Goal: Check status: Check status

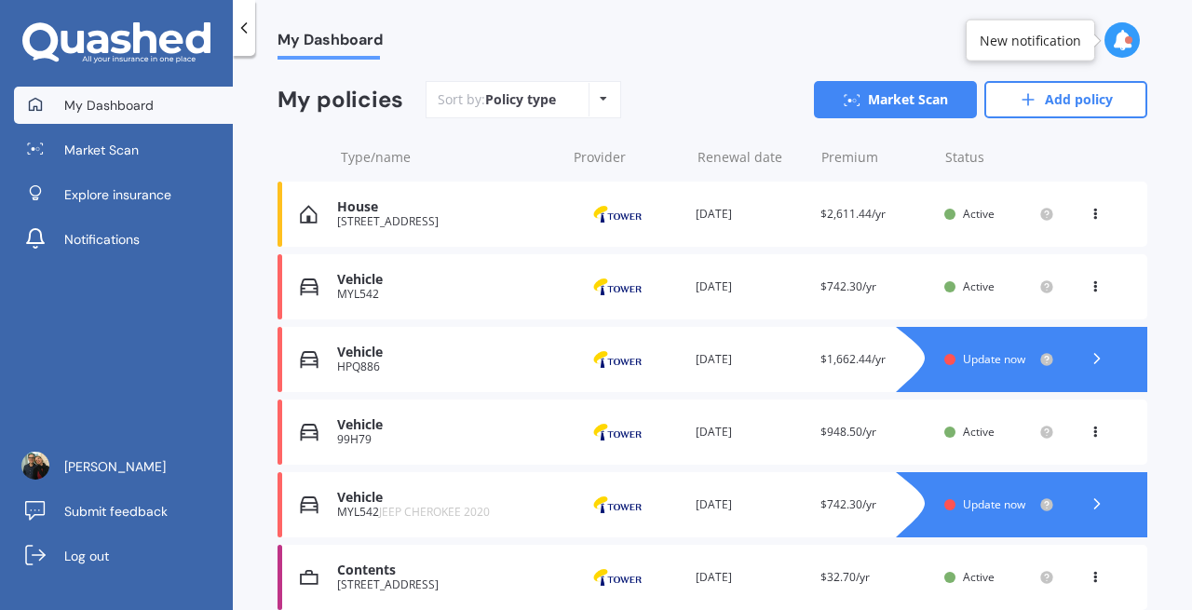
scroll to position [190, 0]
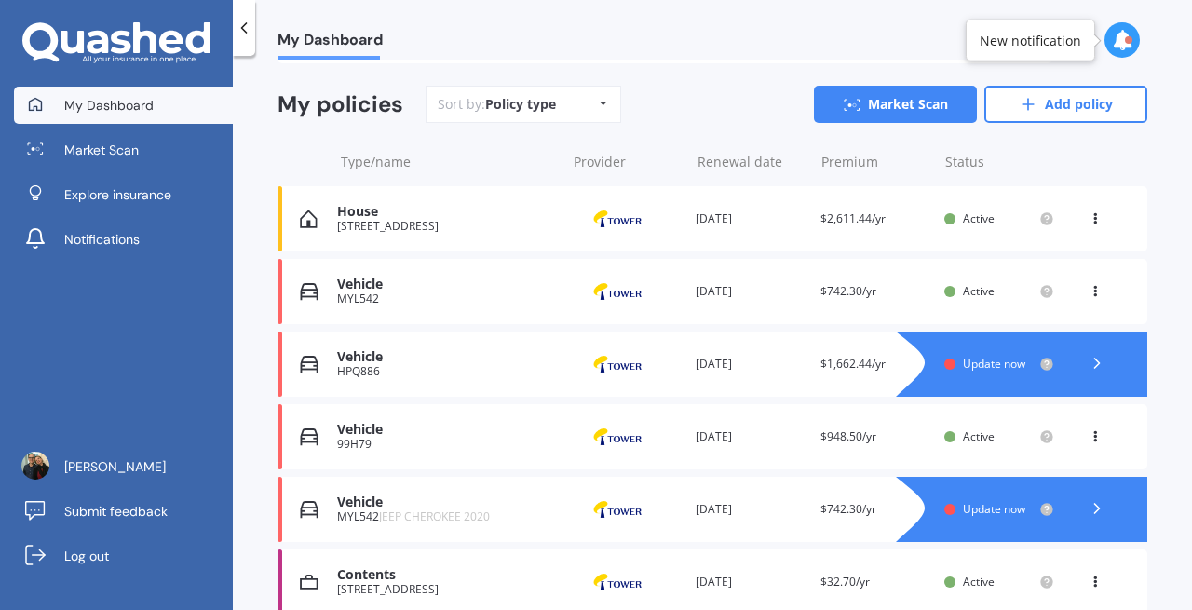
click at [1128, 46] on icon at bounding box center [1122, 40] width 20 height 20
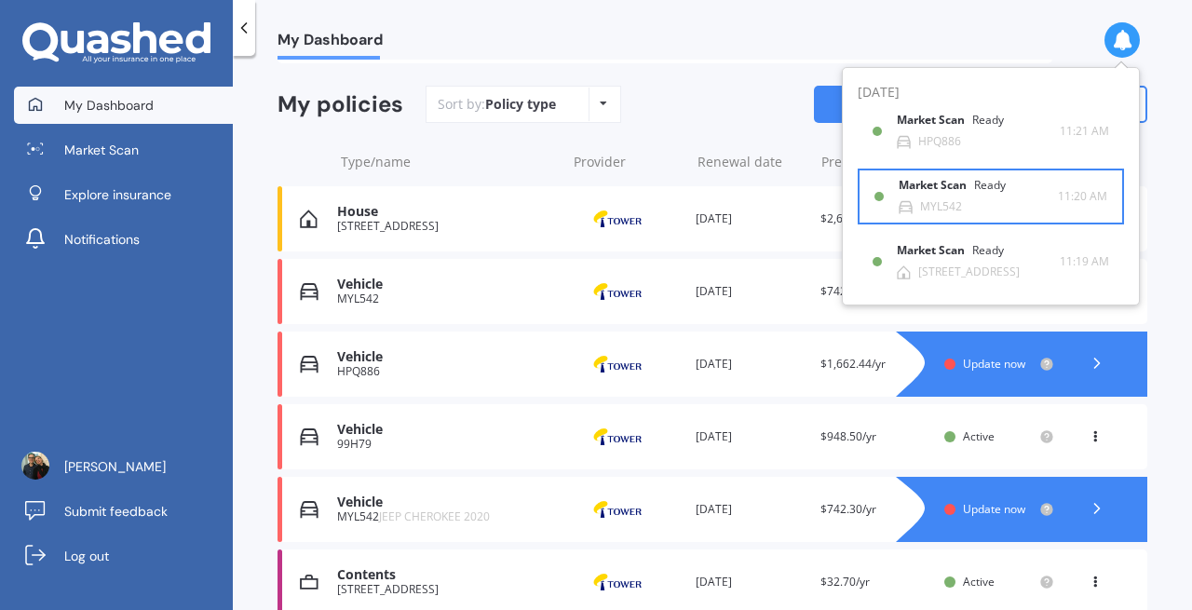
click at [941, 197] on div "Market Scan Ready" at bounding box center [963, 189] width 129 height 20
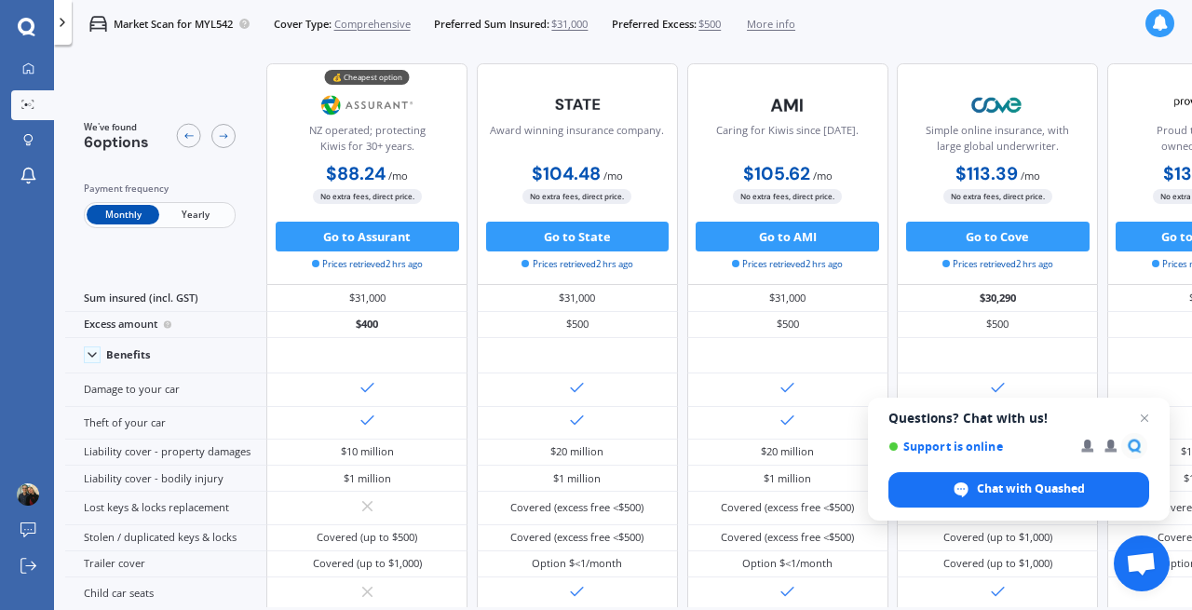
click at [197, 217] on span "Yearly" at bounding box center [195, 215] width 73 height 20
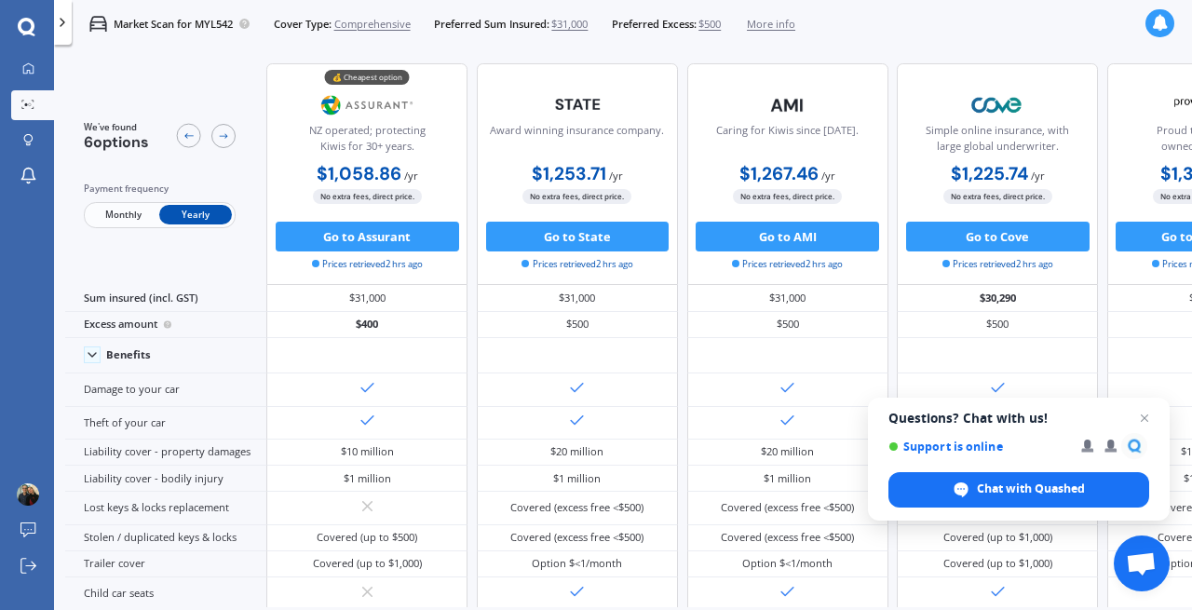
click at [115, 221] on span "Monthly" at bounding box center [123, 215] width 73 height 20
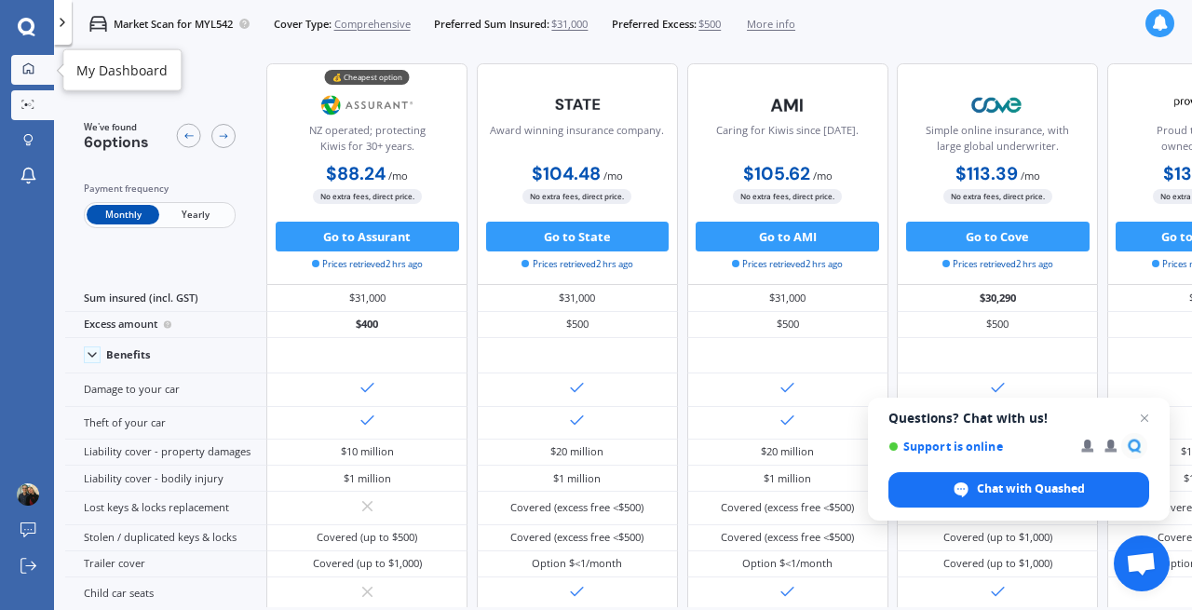
click at [30, 61] on link "My Dashboard" at bounding box center [32, 70] width 43 height 30
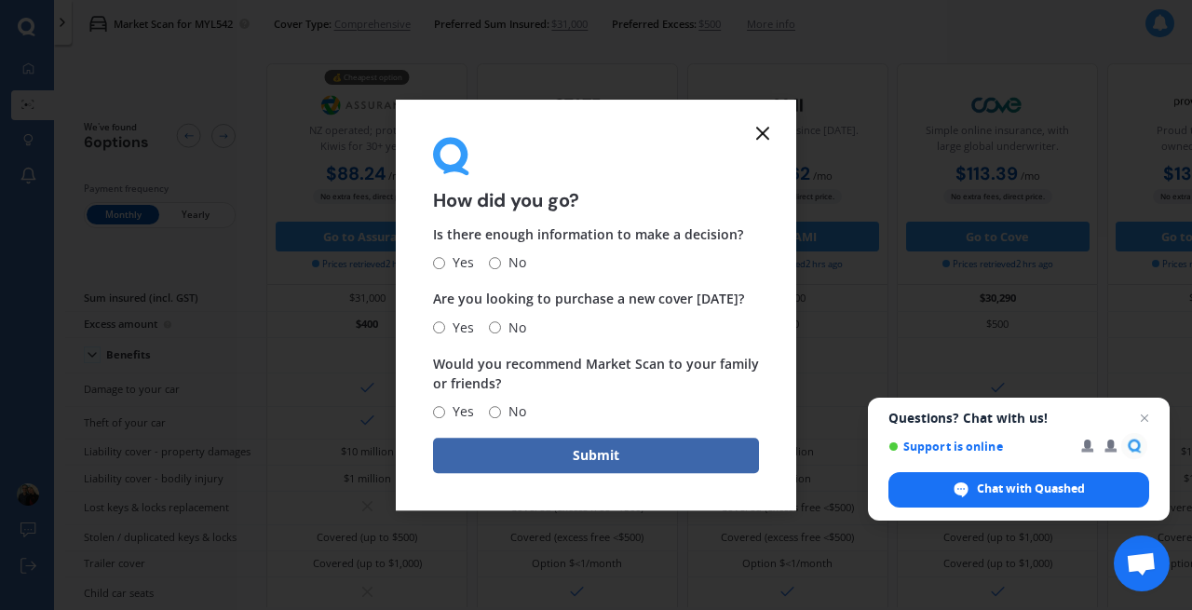
click at [759, 135] on line at bounding box center [762, 133] width 11 height 11
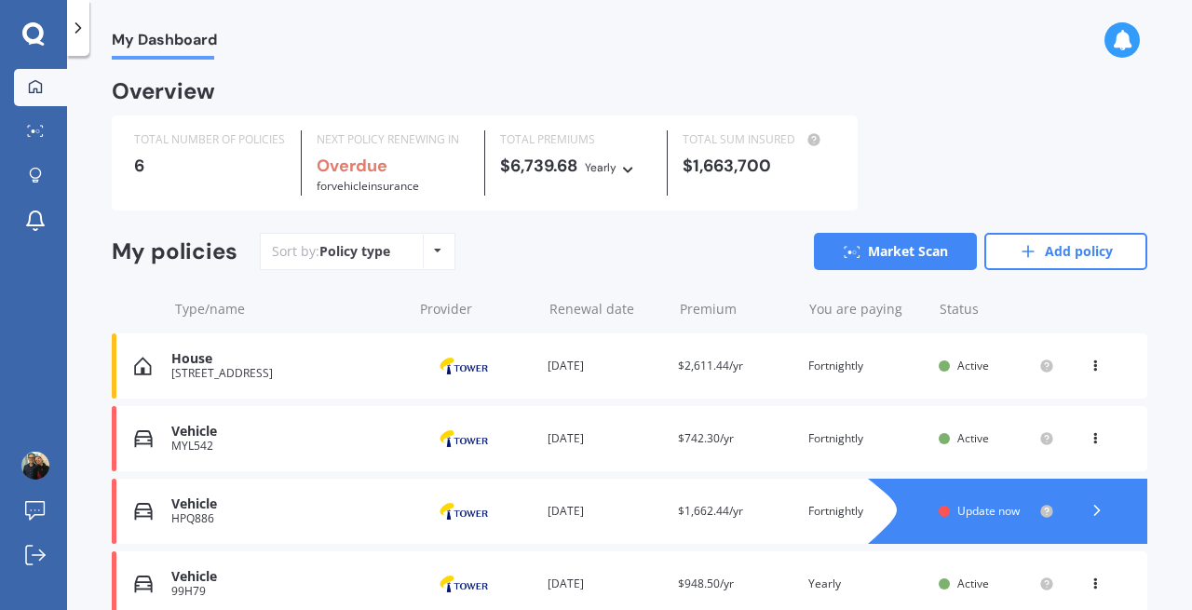
click at [1120, 42] on icon at bounding box center [1122, 40] width 20 height 20
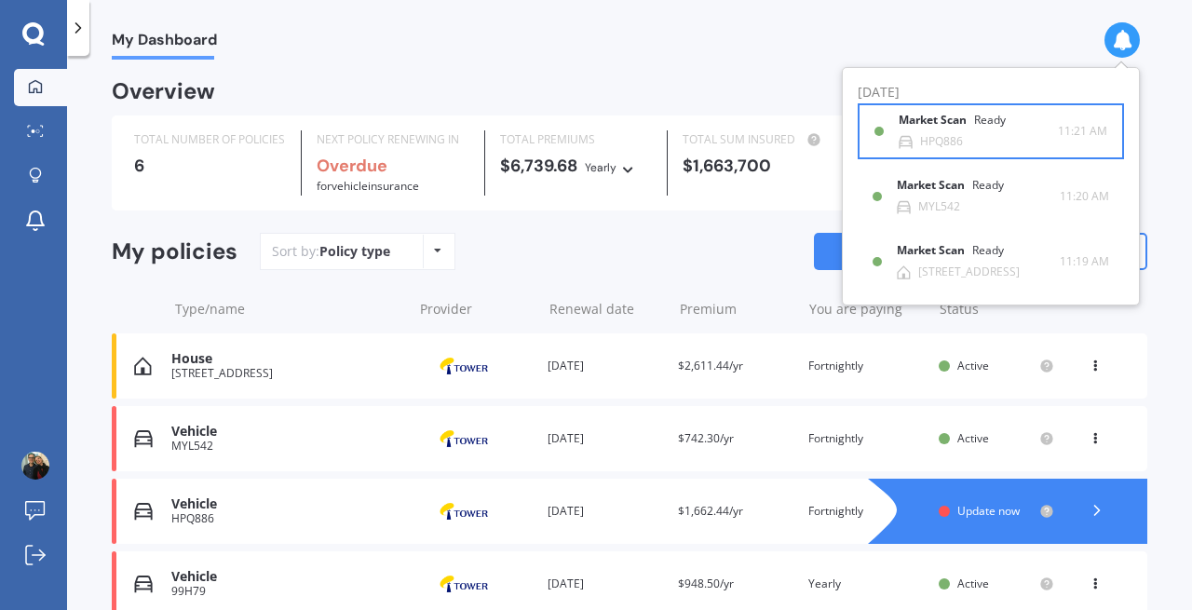
click at [951, 129] on div "Market Scan Ready" at bounding box center [963, 124] width 129 height 20
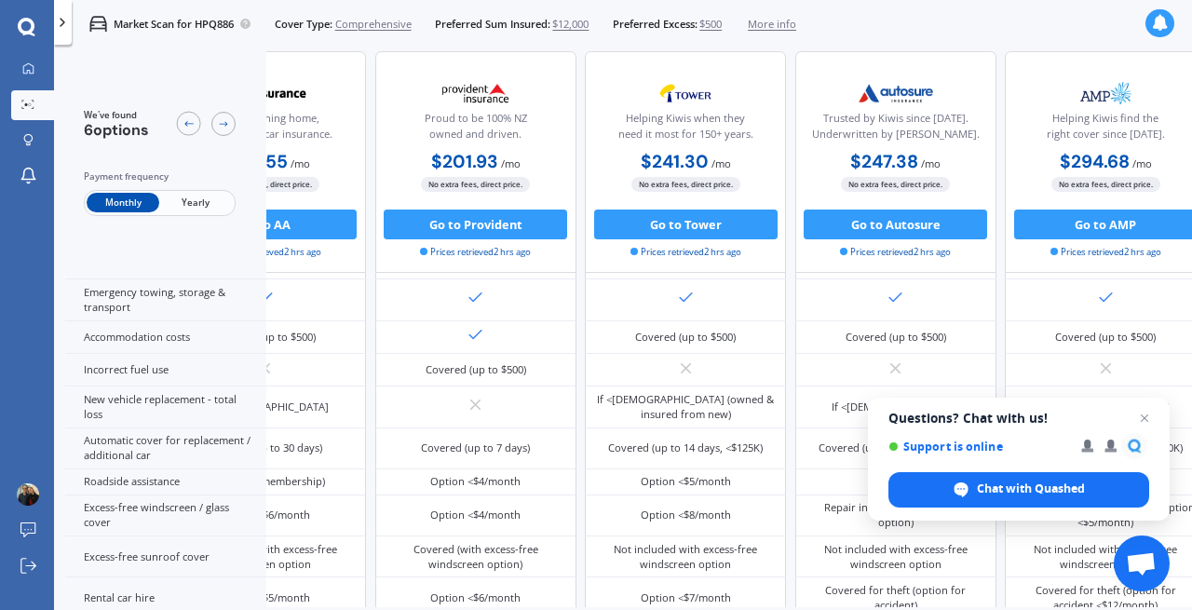
scroll to position [416, 390]
click at [223, 126] on icon at bounding box center [224, 124] width 12 height 12
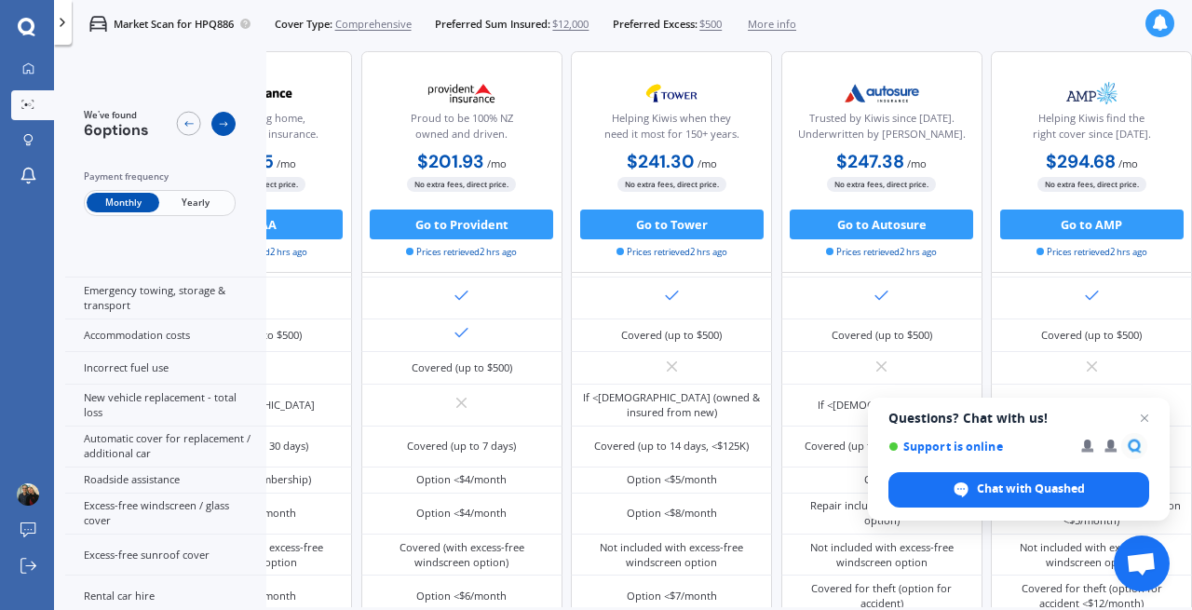
click at [223, 126] on icon at bounding box center [224, 124] width 12 height 12
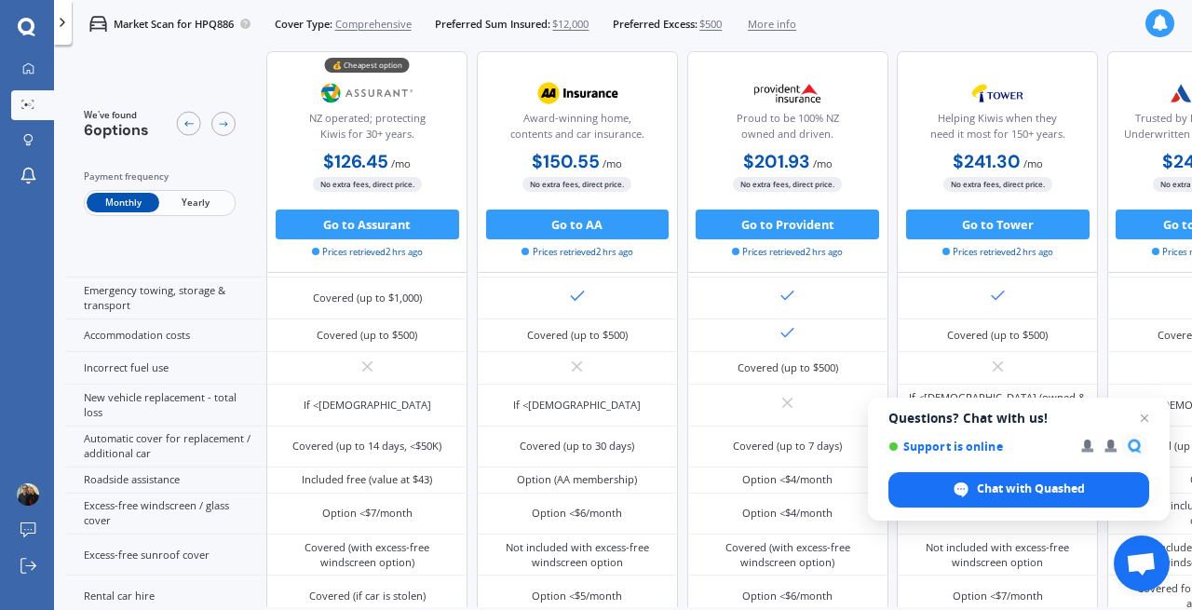
click at [25, 33] on icon at bounding box center [26, 26] width 17 height 17
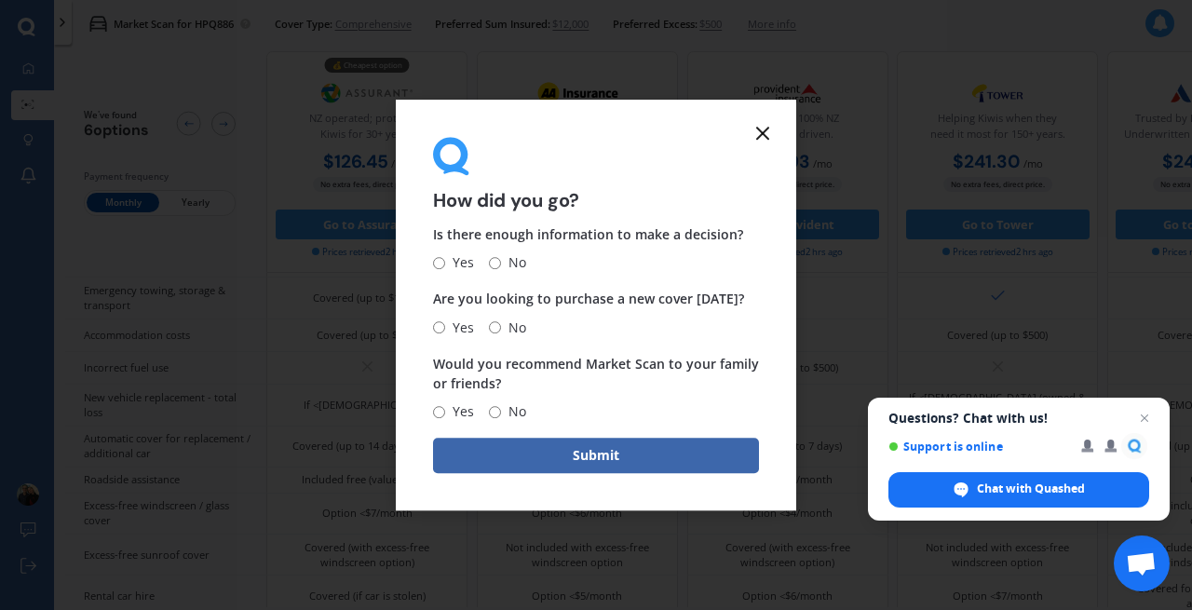
click at [760, 134] on line at bounding box center [762, 133] width 11 height 11
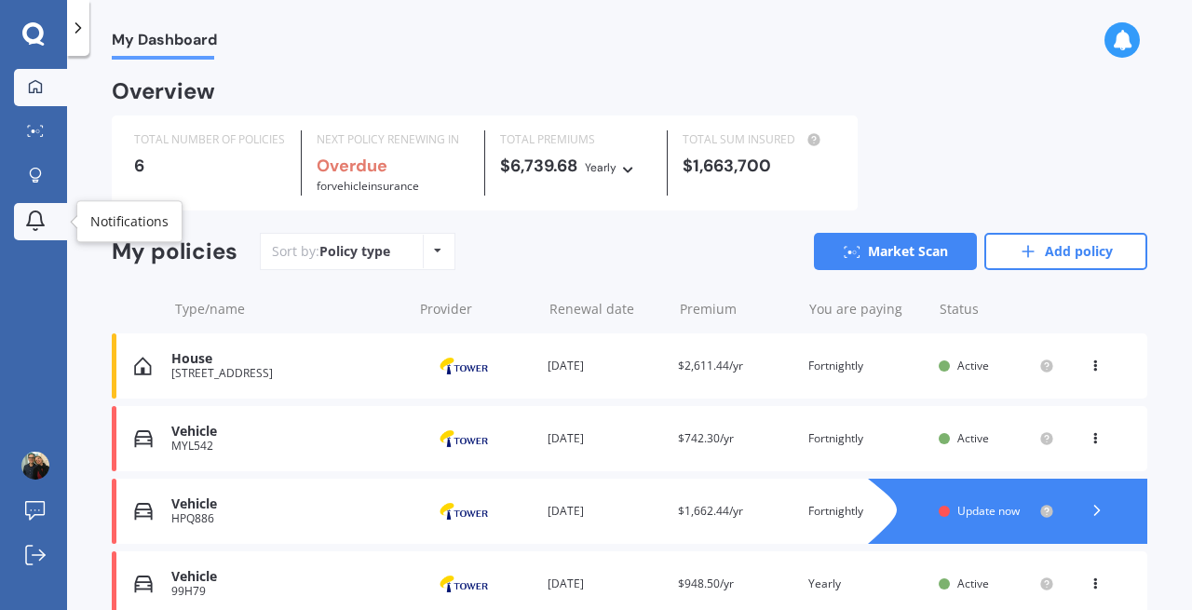
click at [38, 223] on icon at bounding box center [35, 218] width 17 height 14
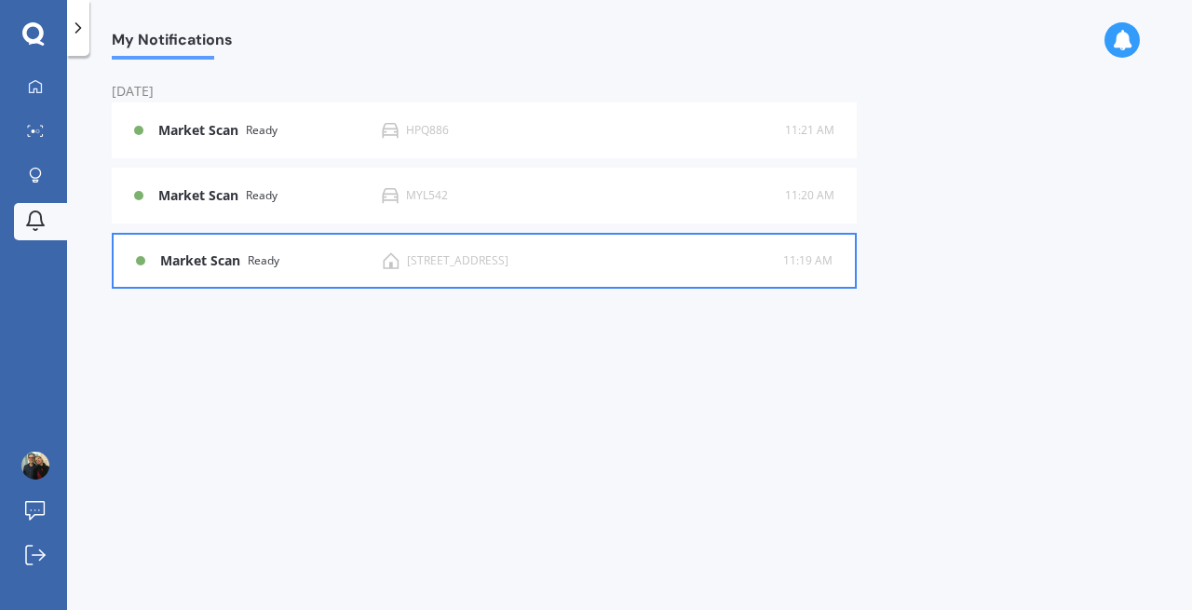
click at [220, 254] on b "Market Scan" at bounding box center [204, 261] width 88 height 16
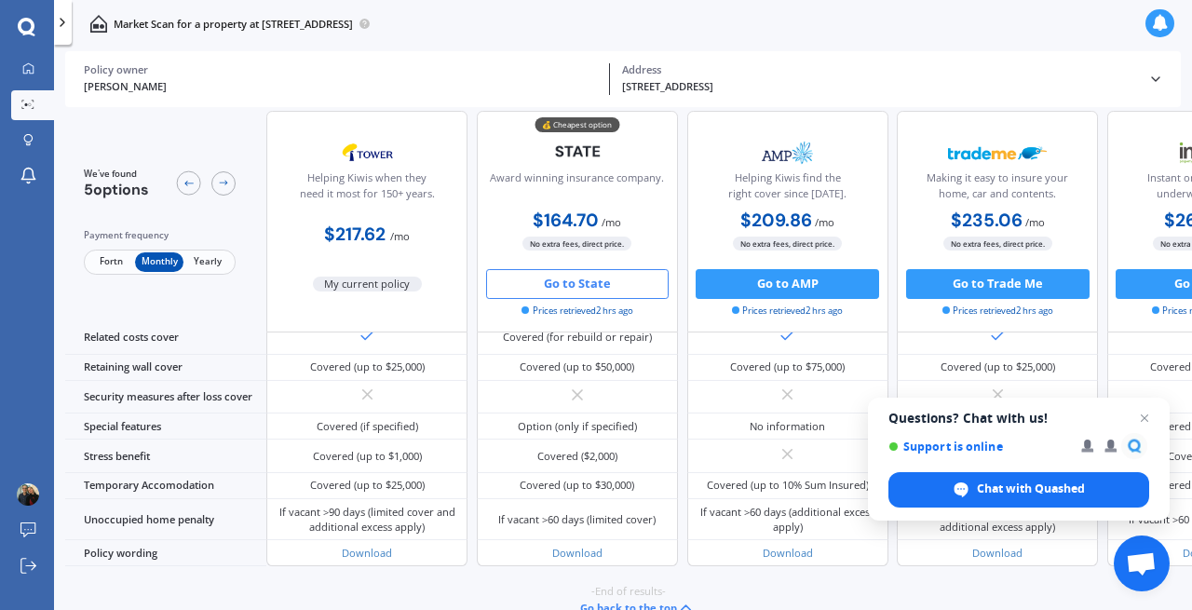
scroll to position [962, 0]
